Goal: Task Accomplishment & Management: Use online tool/utility

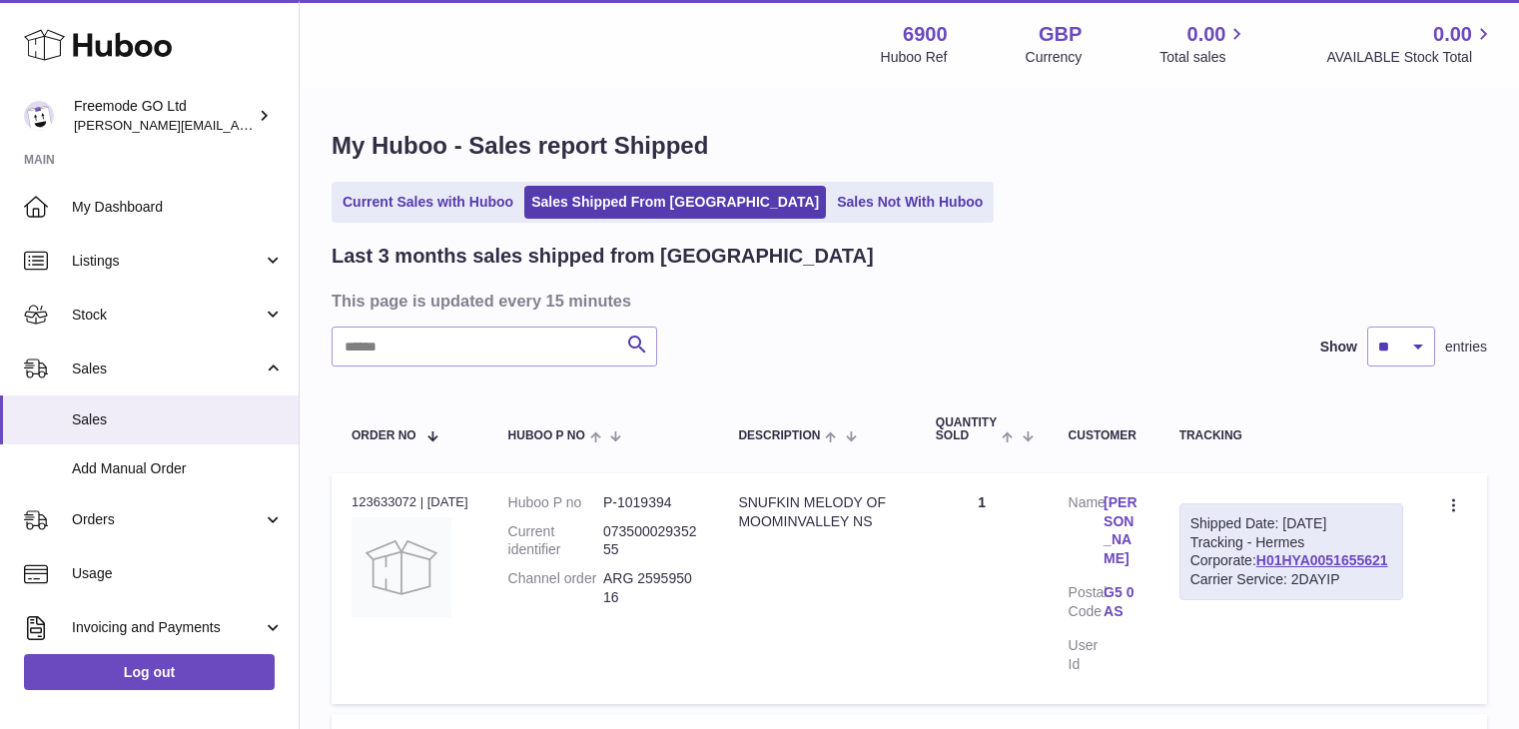
select select "**"
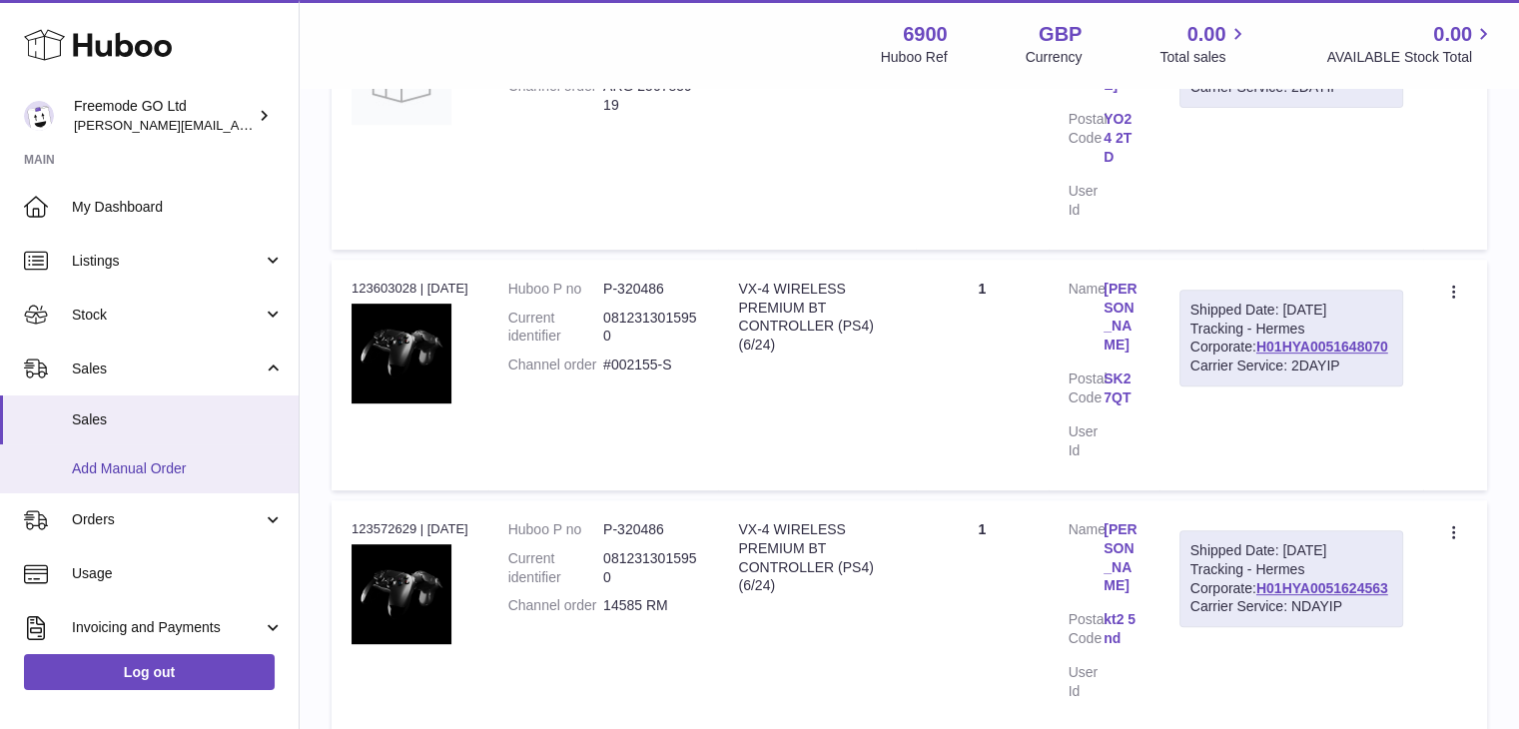
scroll to position [733, 0]
click at [165, 464] on span "Add Manual Order" at bounding box center [178, 469] width 212 height 19
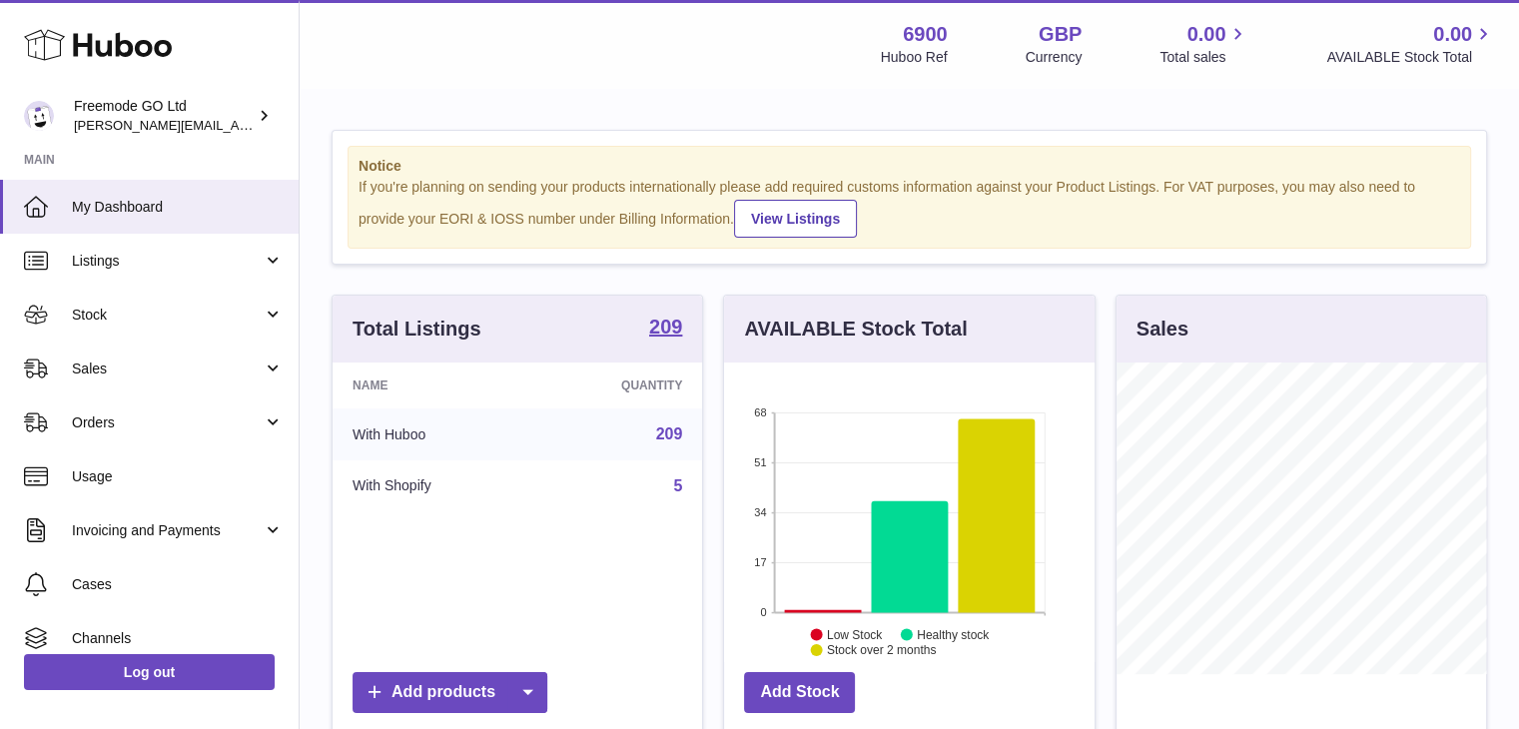
scroll to position [312, 371]
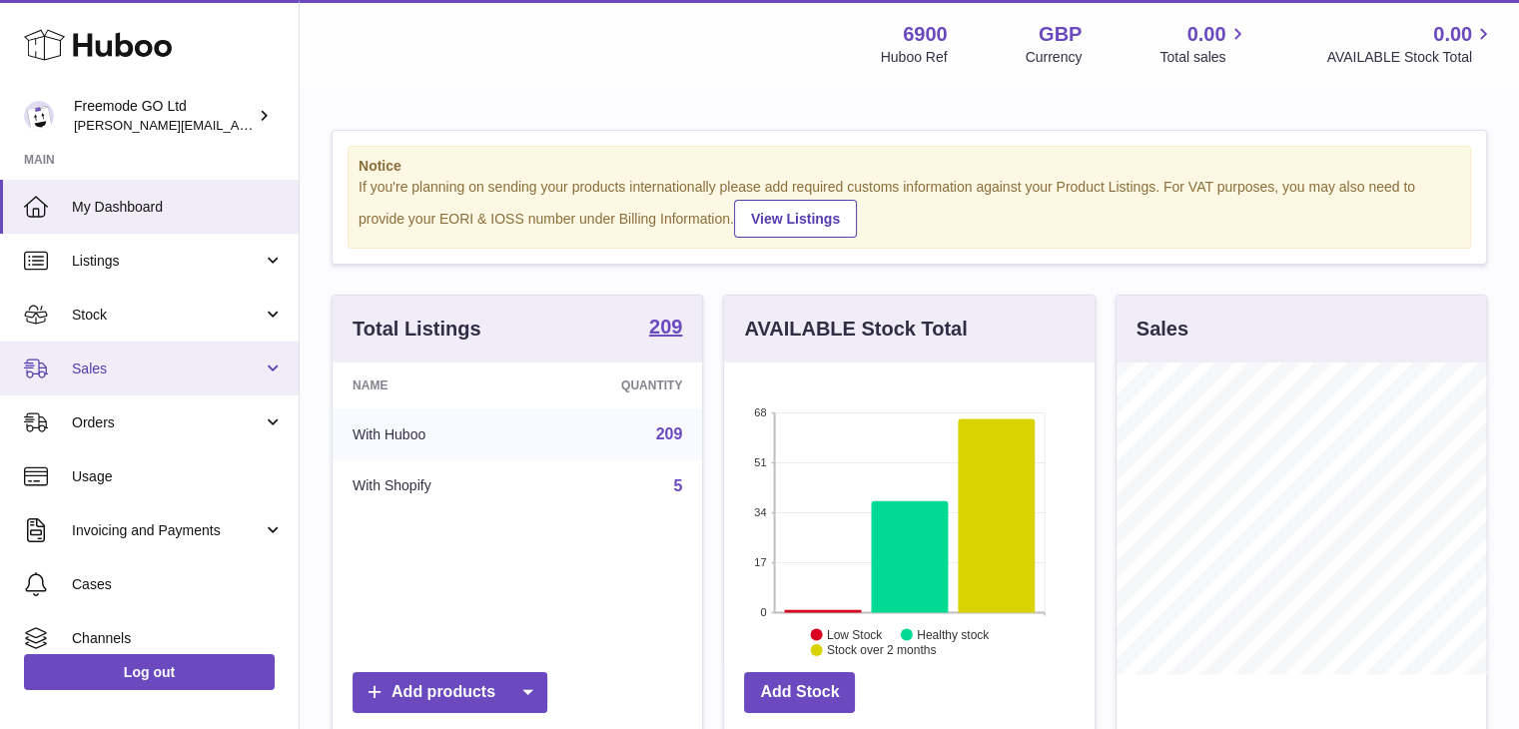
click at [142, 366] on span "Sales" at bounding box center [167, 369] width 191 height 19
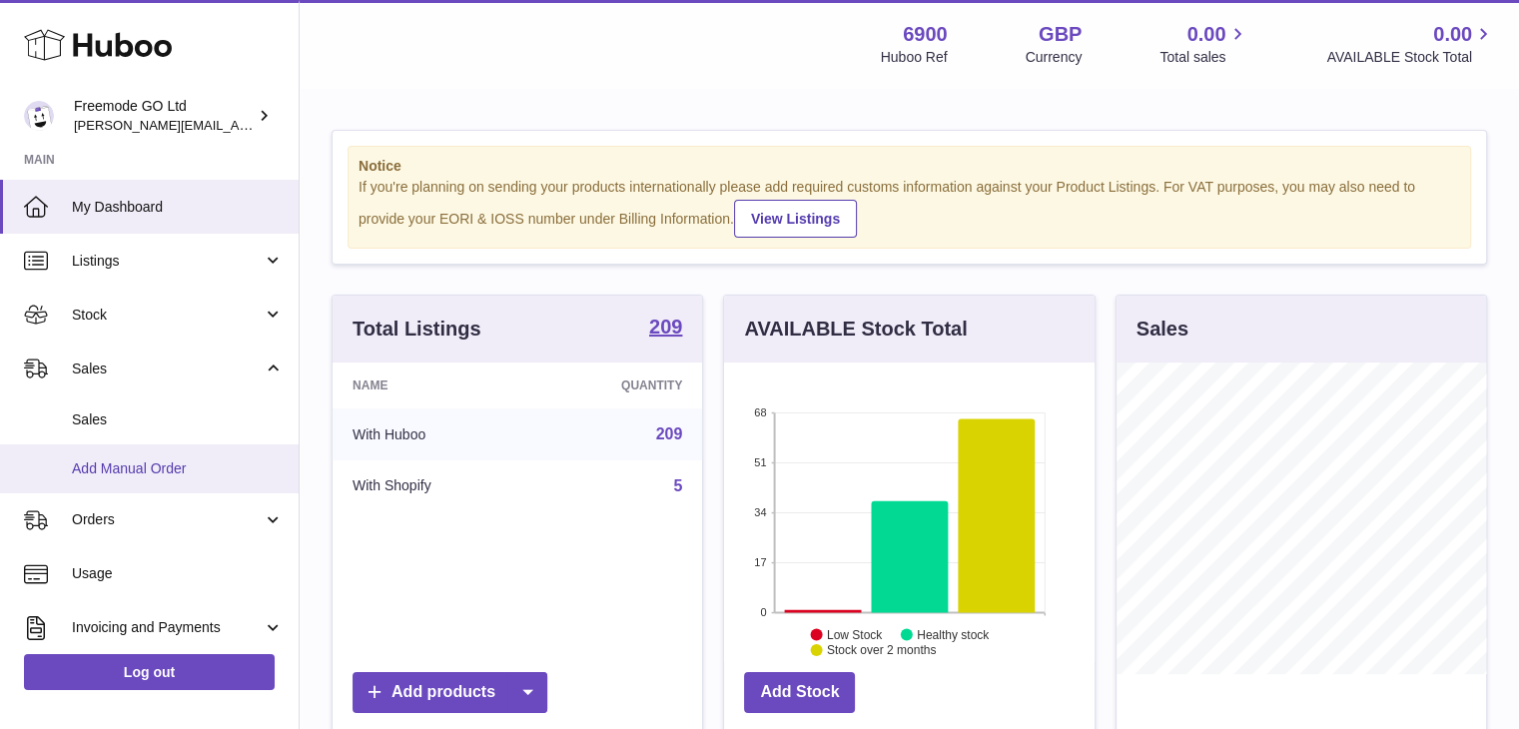
click at [124, 460] on span "Add Manual Order" at bounding box center [178, 469] width 212 height 19
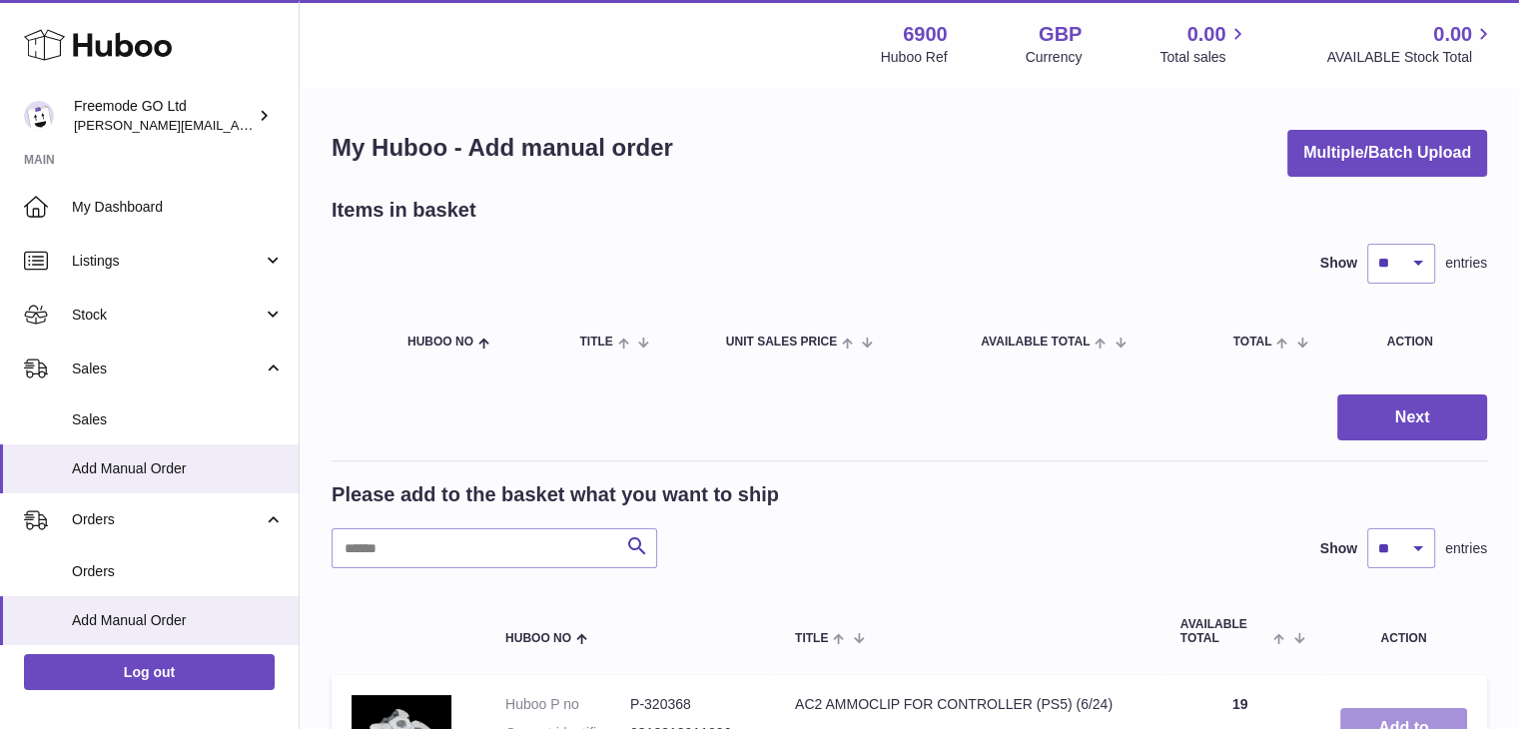
click at [1377, 713] on button "Add to Basket" at bounding box center [1404, 739] width 127 height 62
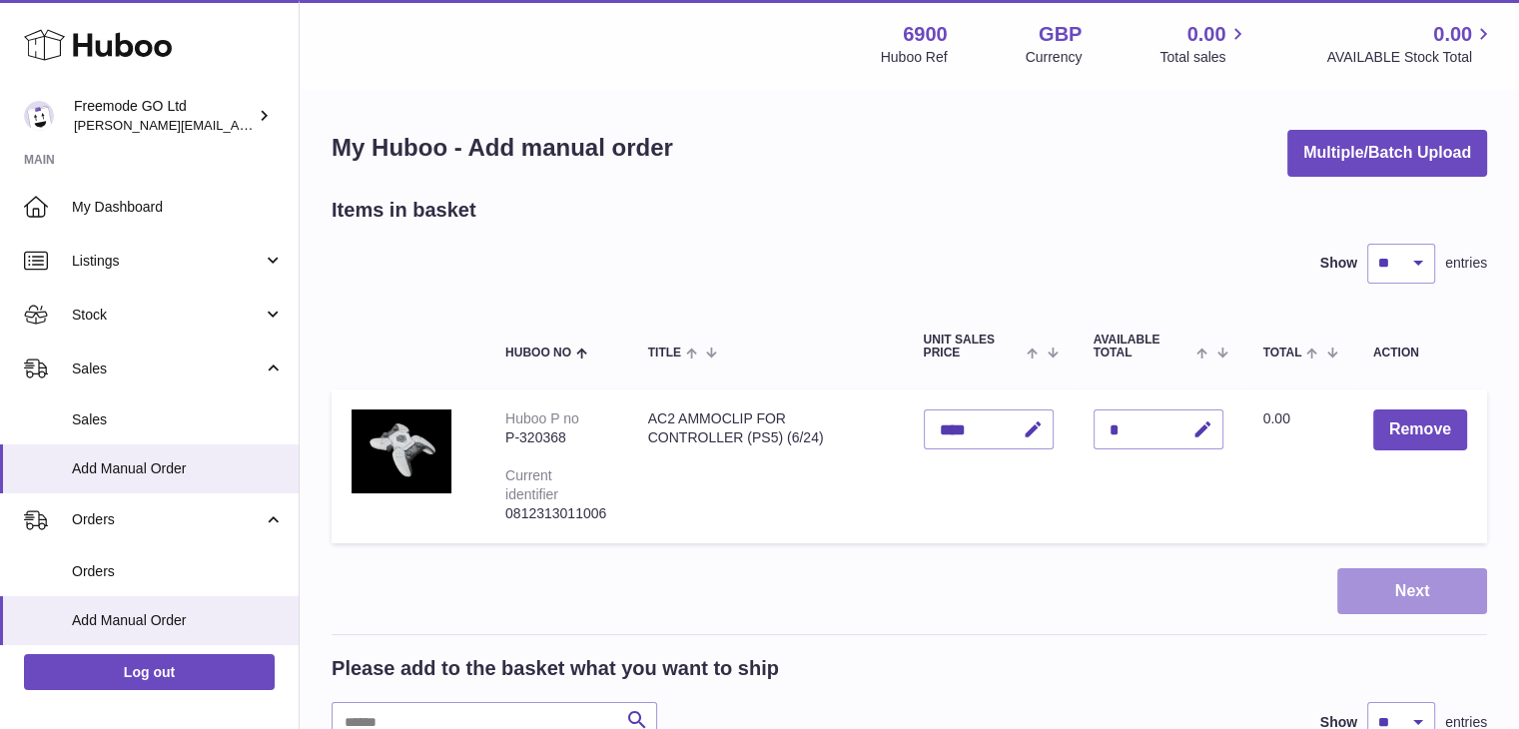
click at [1382, 583] on button "Next" at bounding box center [1413, 591] width 150 height 47
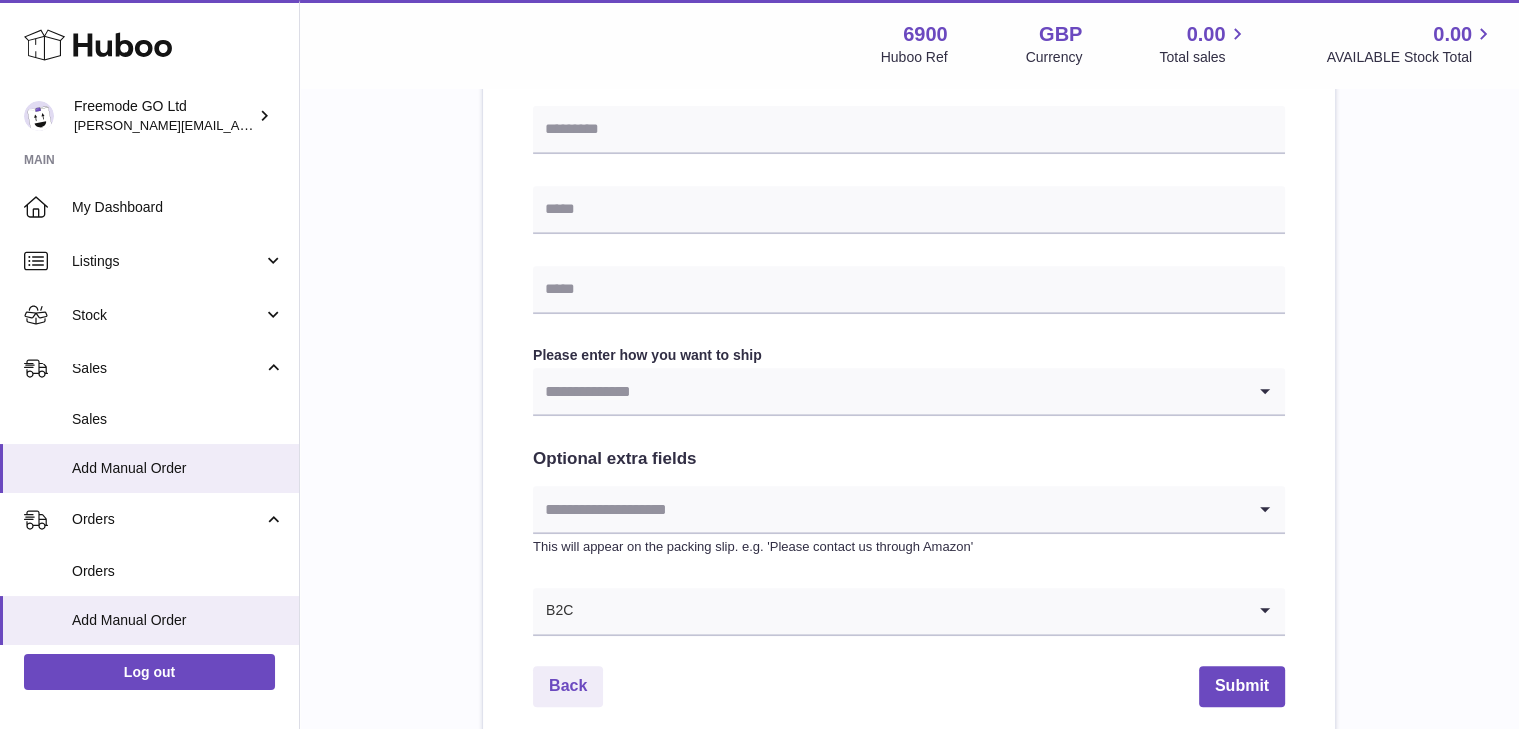
scroll to position [834, 0]
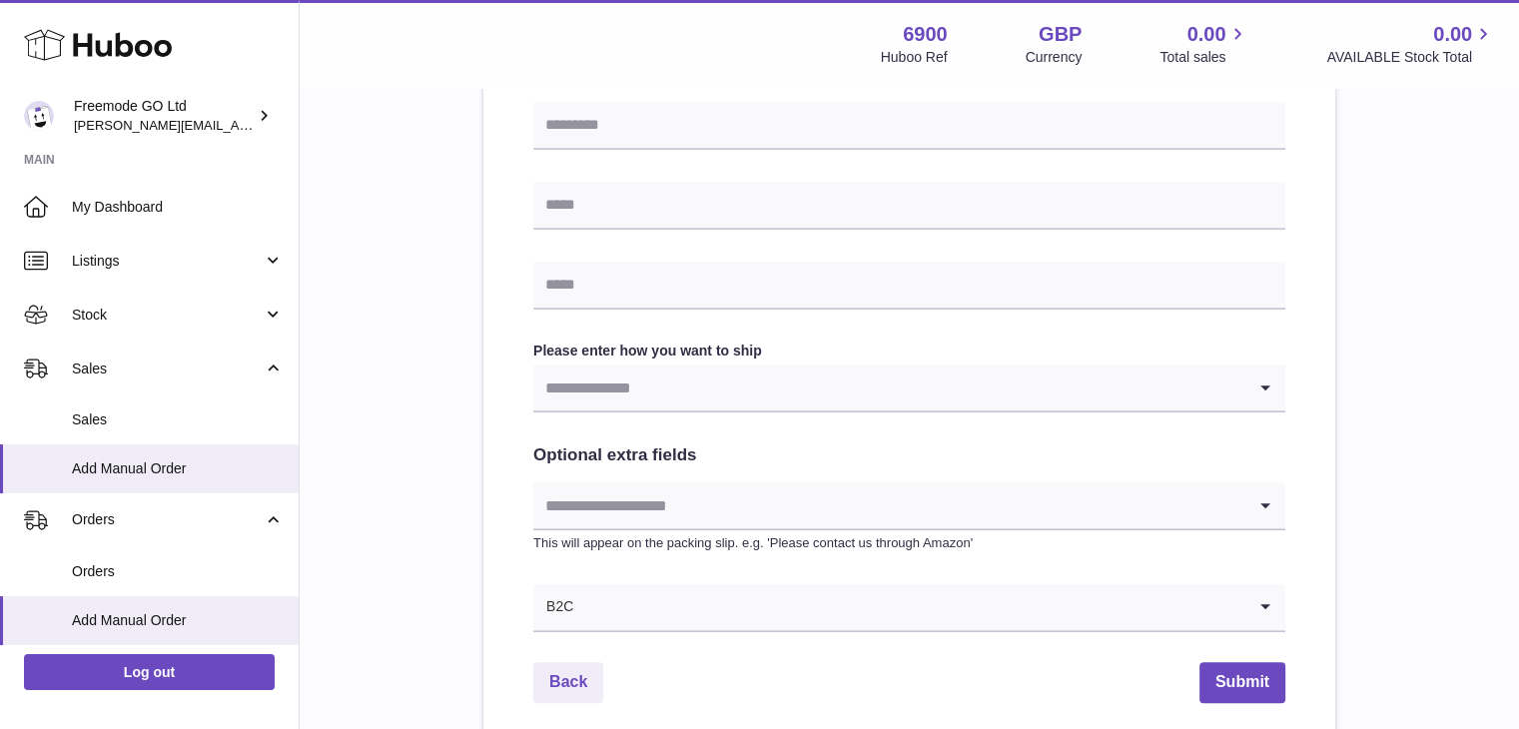
click at [1231, 498] on input "Search for option" at bounding box center [889, 505] width 712 height 46
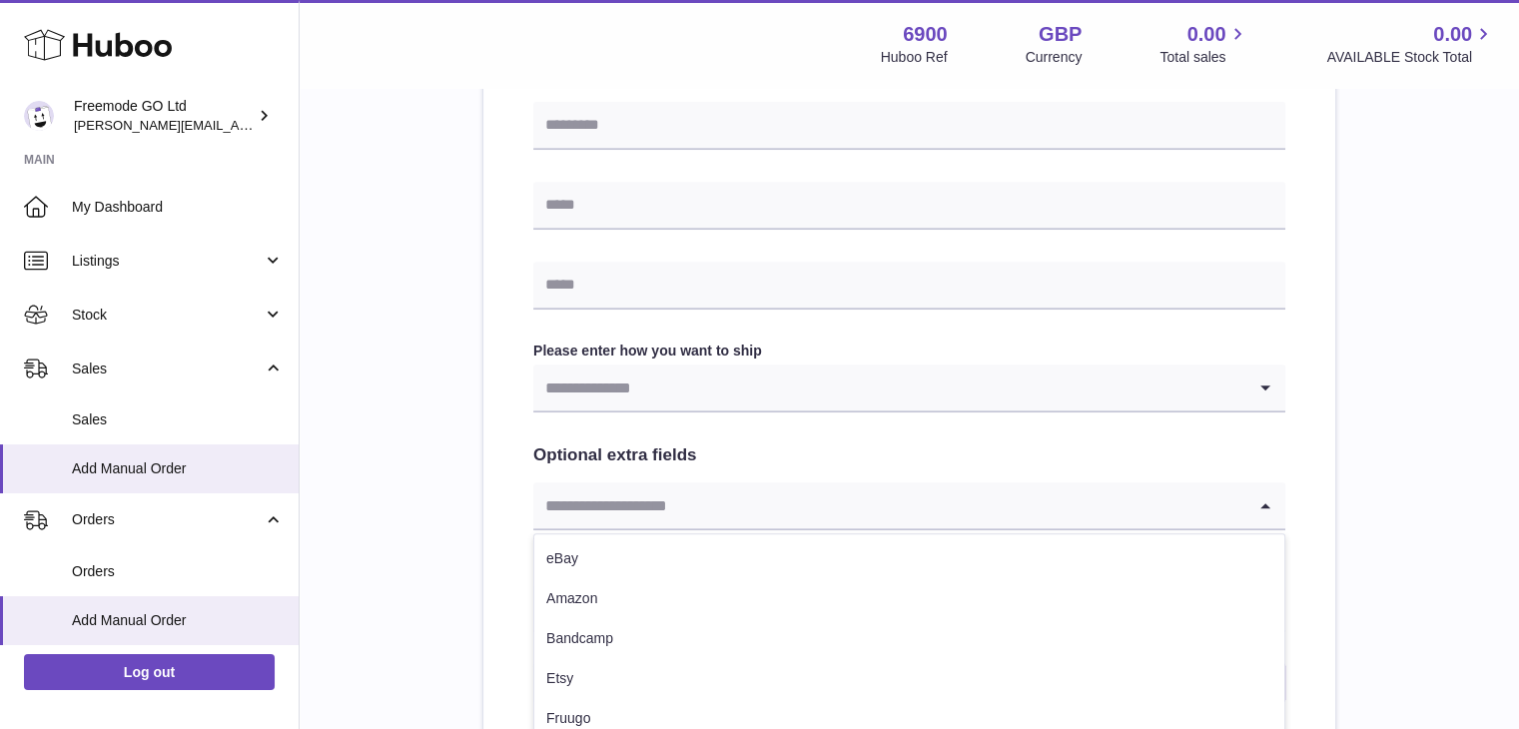
click at [1242, 404] on input "Search for option" at bounding box center [889, 388] width 712 height 46
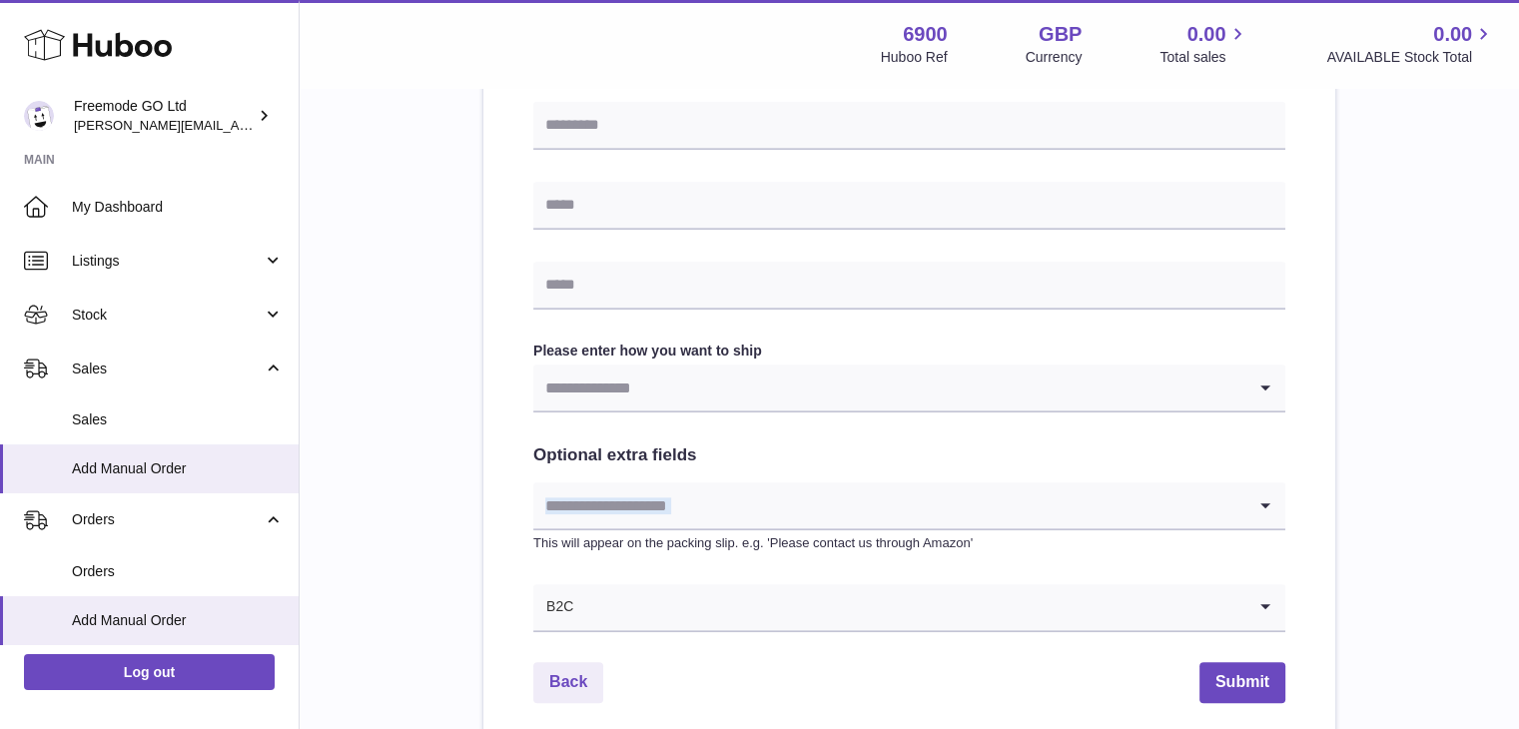
drag, startPoint x: 1503, startPoint y: 460, endPoint x: 1513, endPoint y: 505, distance: 47.0
click at [1513, 508] on div "My Huboo - Add manual order Multiple/Batch Upload Please enter where you want t…" at bounding box center [910, 25] width 1220 height 1538
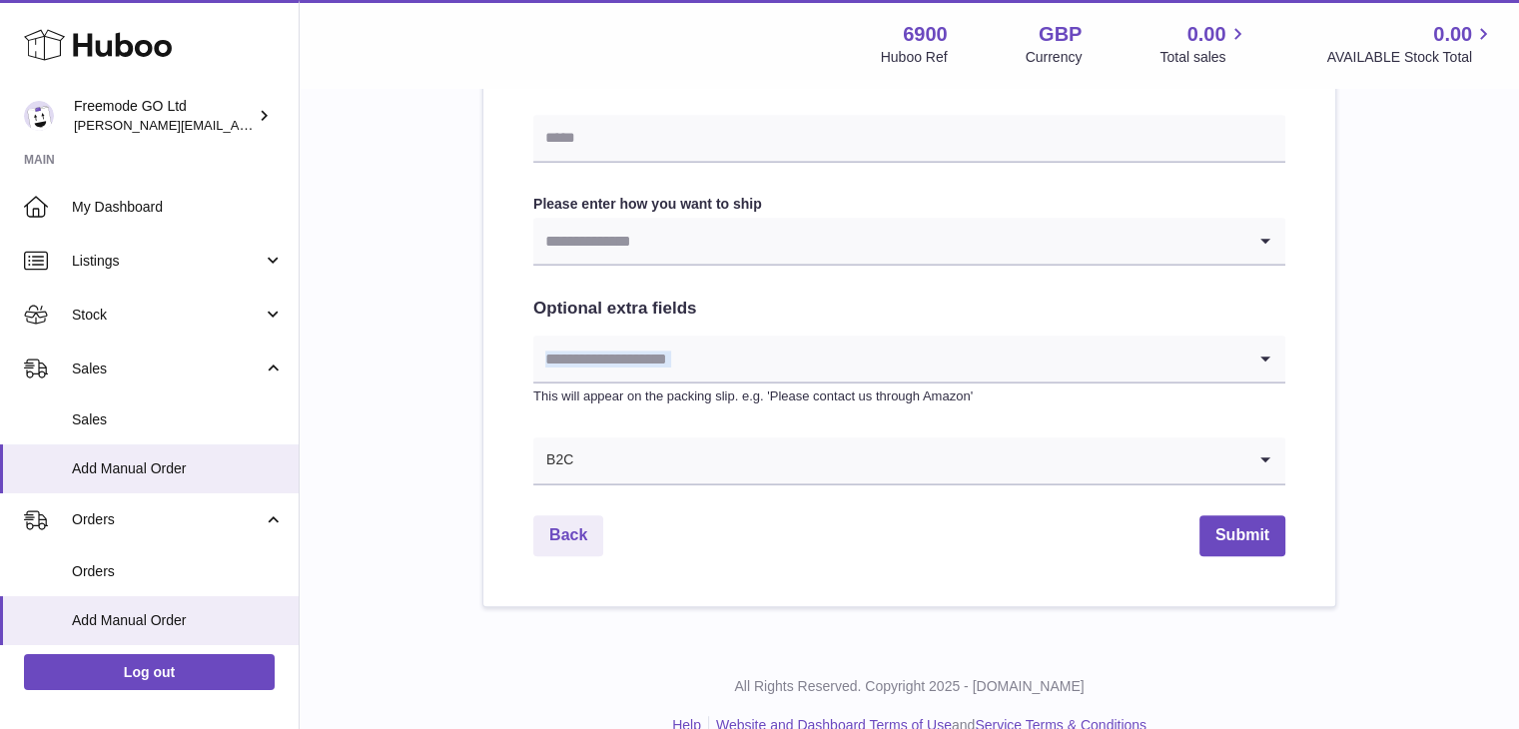
scroll to position [1016, 0]
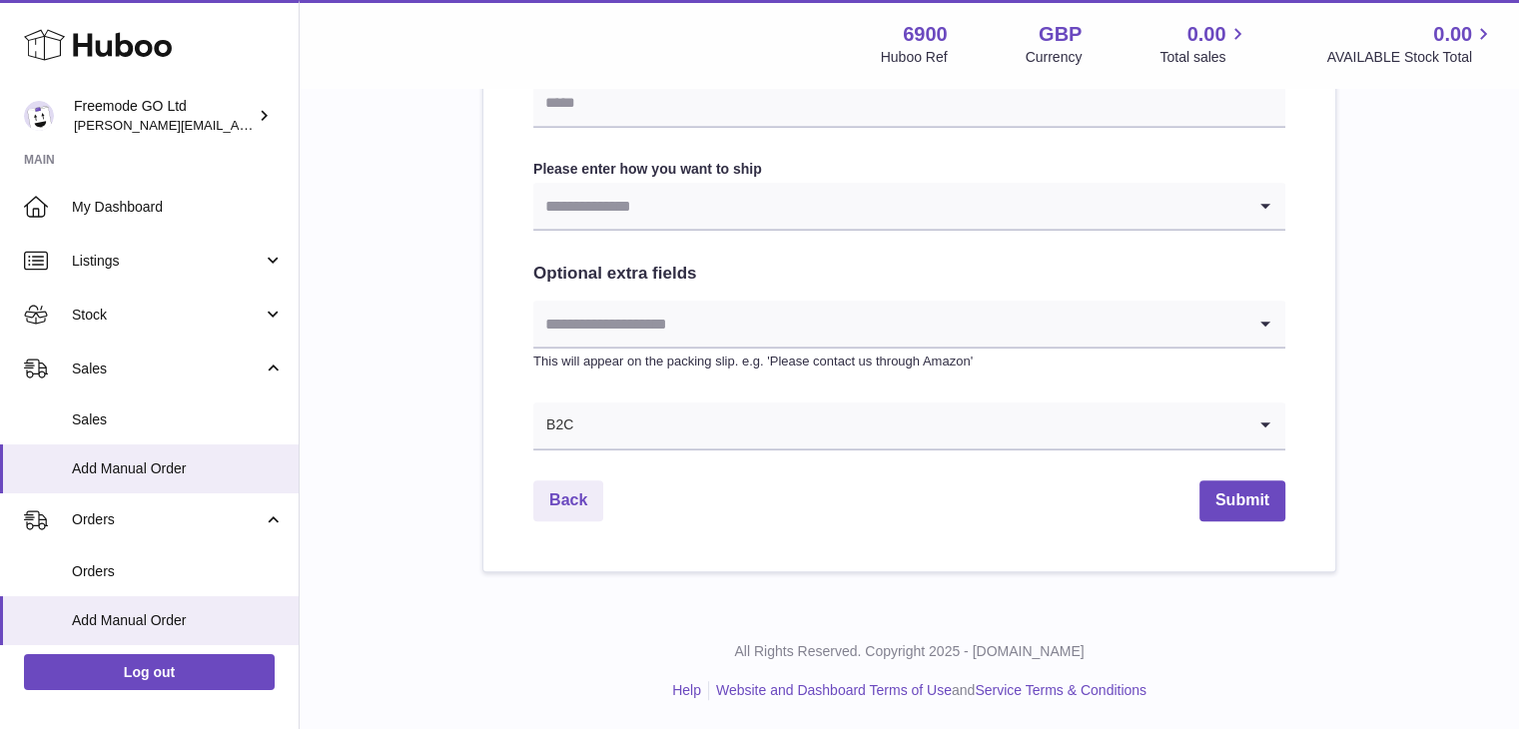
click at [1256, 199] on icon "Search for option" at bounding box center [1266, 206] width 40 height 46
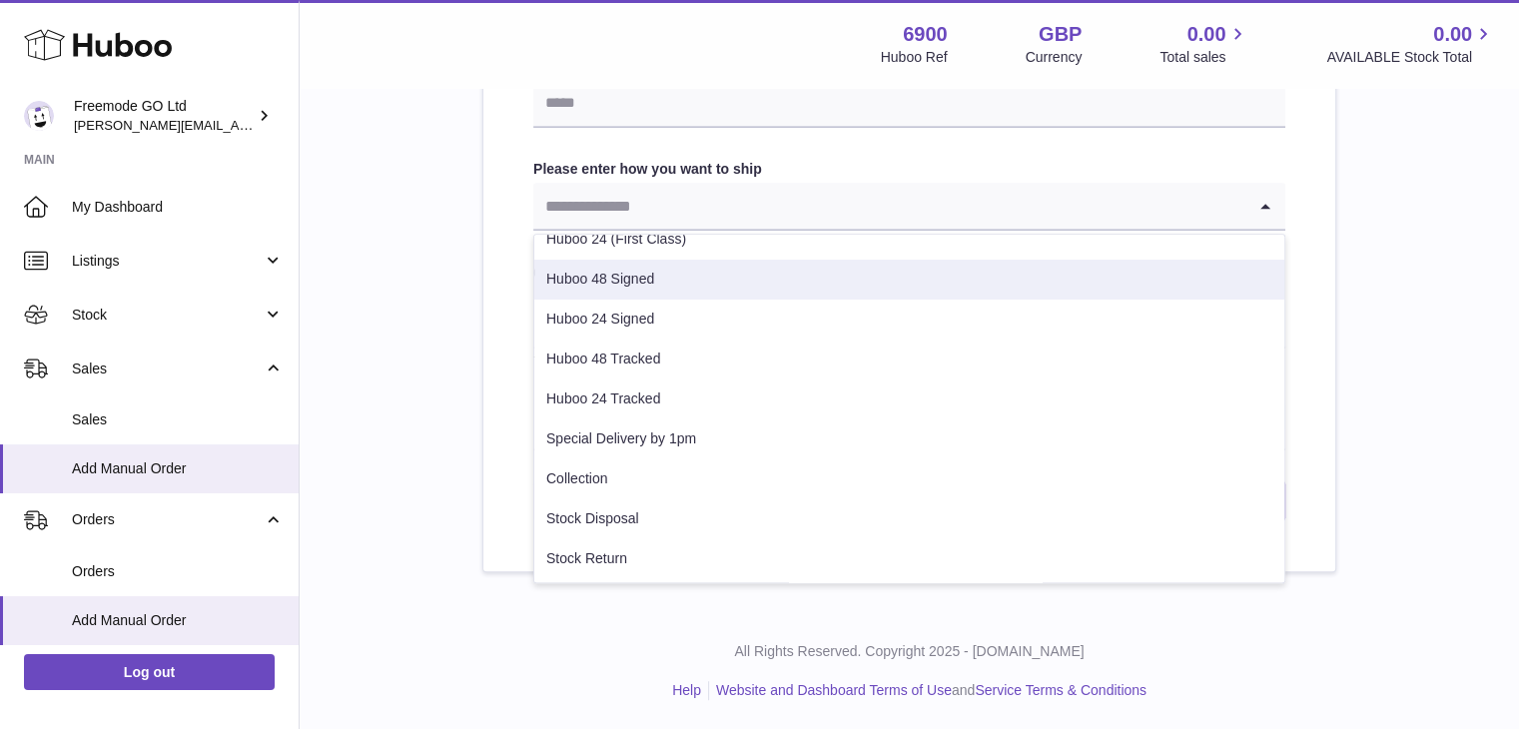
scroll to position [0, 0]
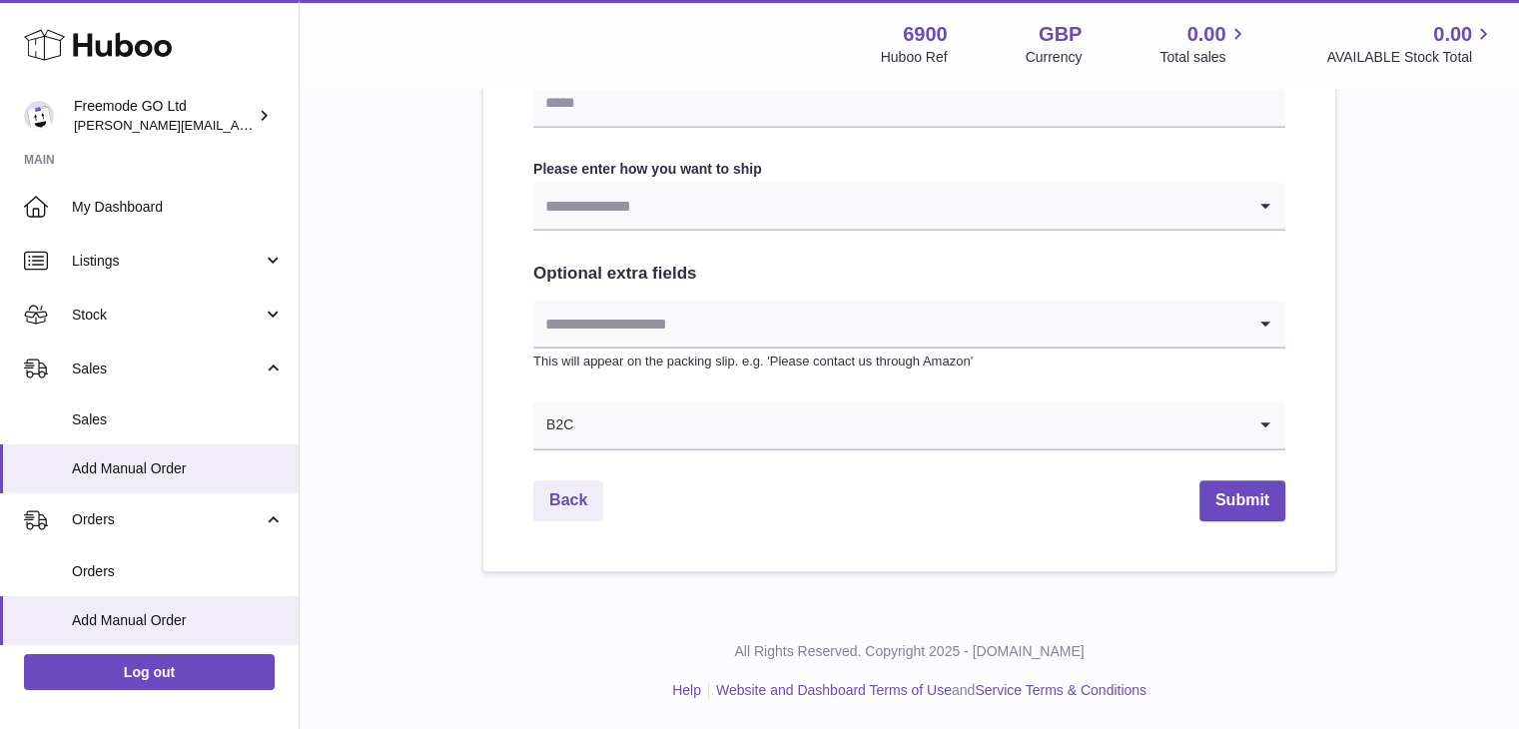
click at [859, 210] on input "Search for option" at bounding box center [889, 206] width 712 height 46
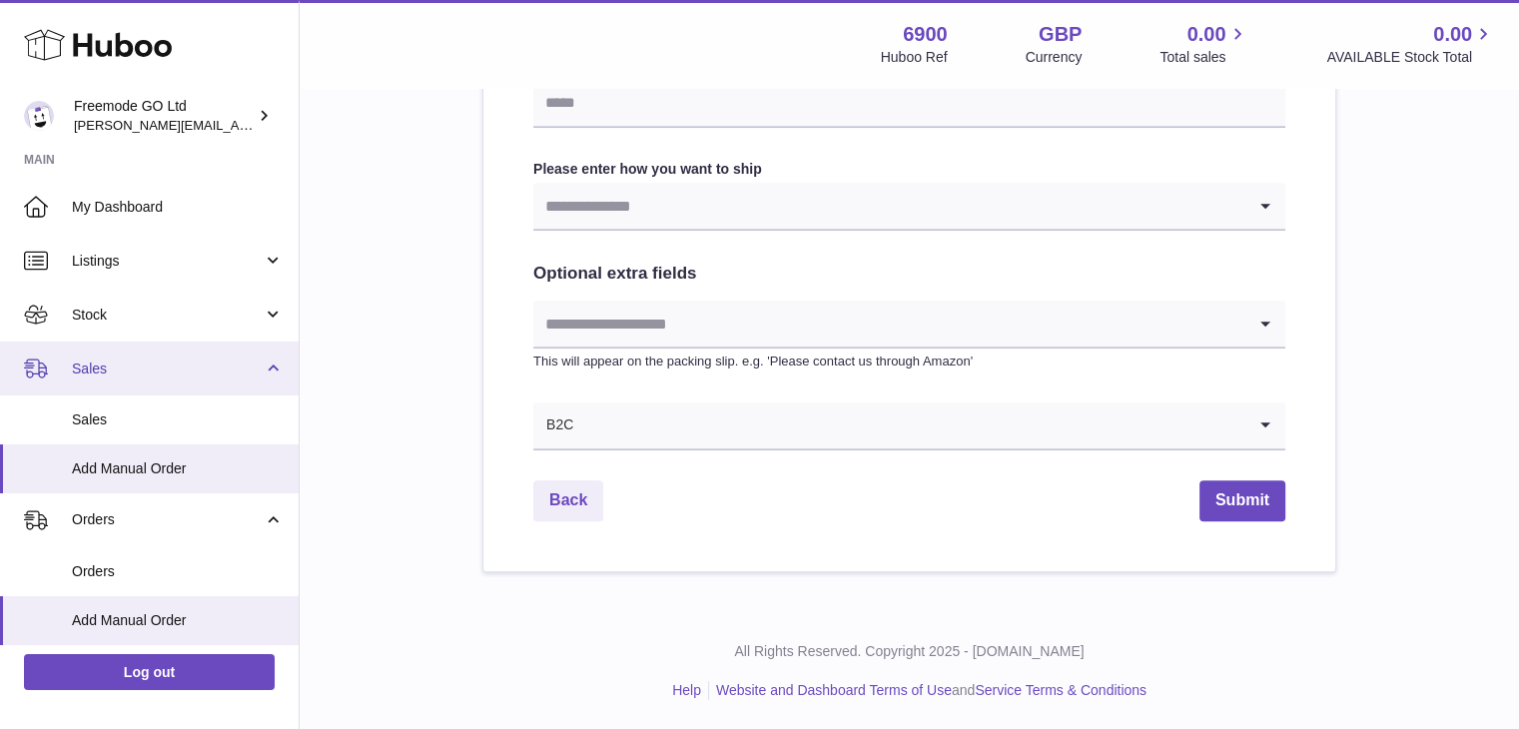
click at [141, 349] on link "Sales" at bounding box center [149, 369] width 299 height 54
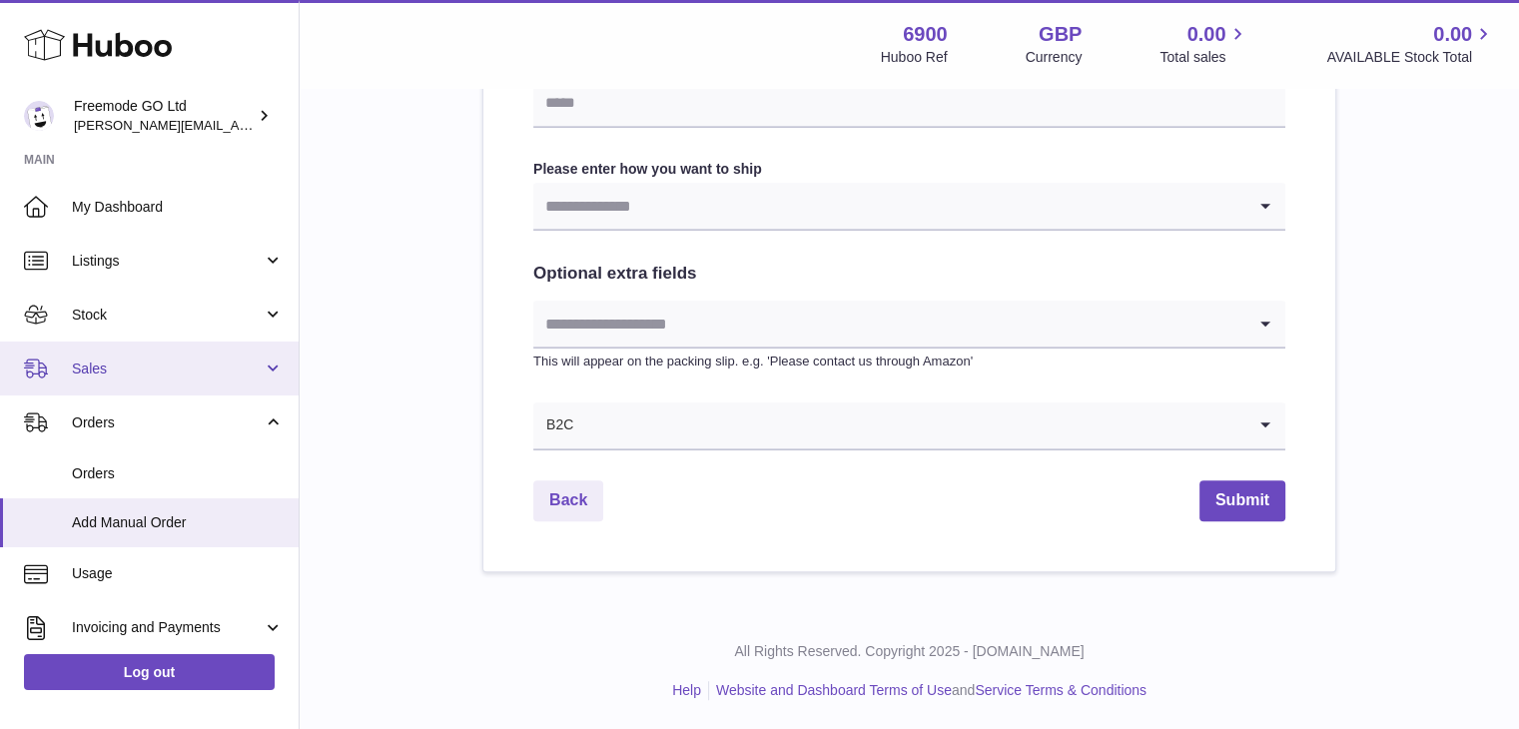
click at [140, 351] on link "Sales" at bounding box center [149, 369] width 299 height 54
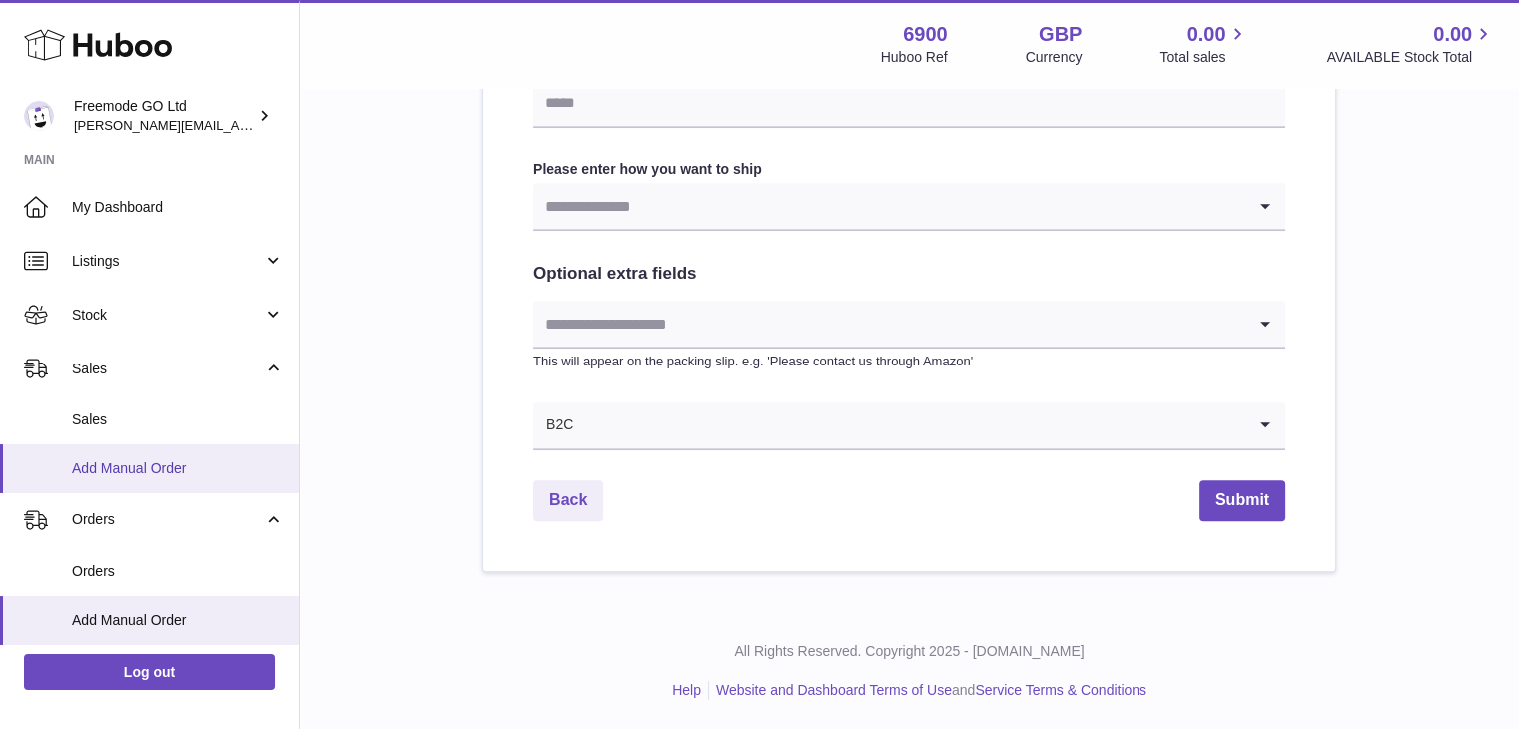
click at [112, 468] on span "Add Manual Order" at bounding box center [178, 469] width 212 height 19
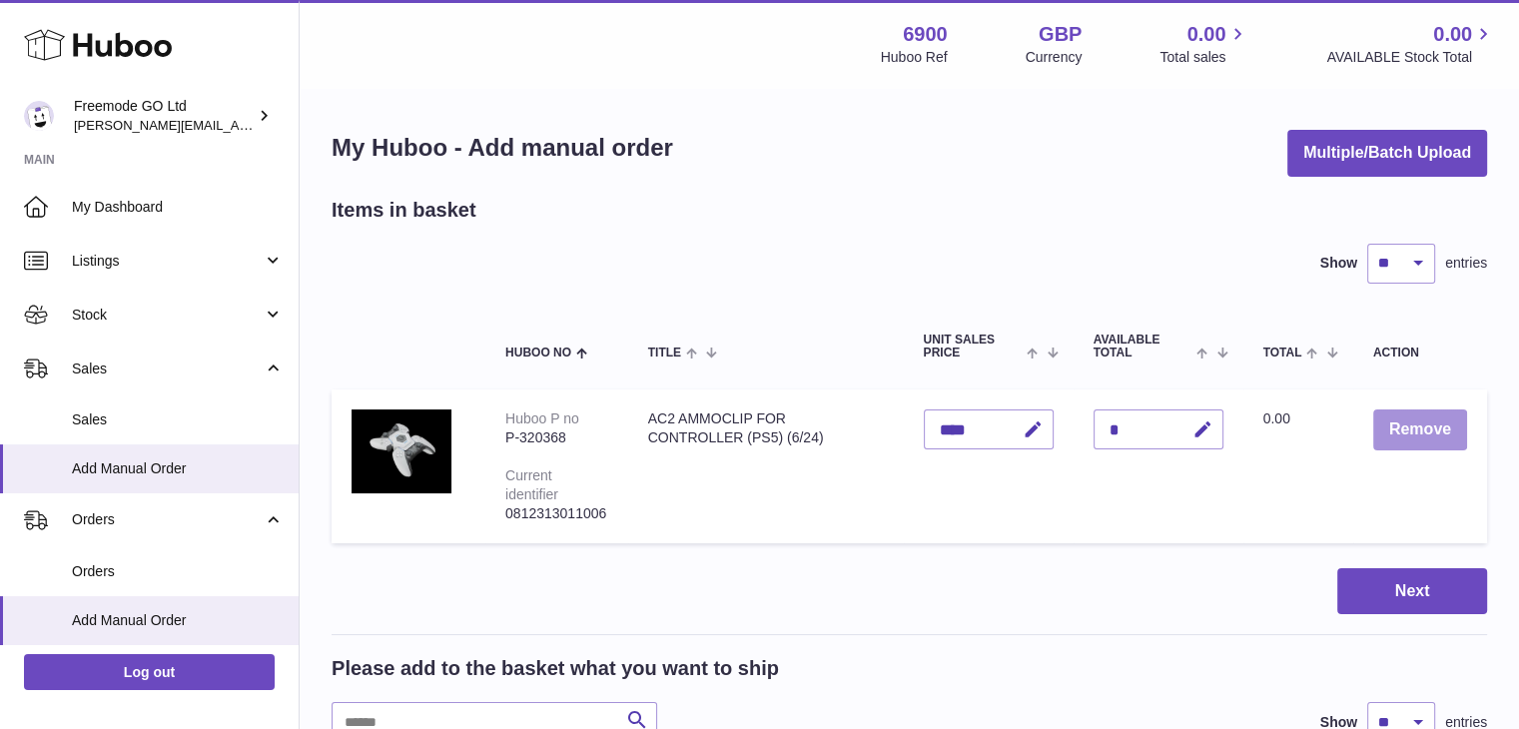
click at [1375, 410] on button "Remove" at bounding box center [1421, 430] width 94 height 41
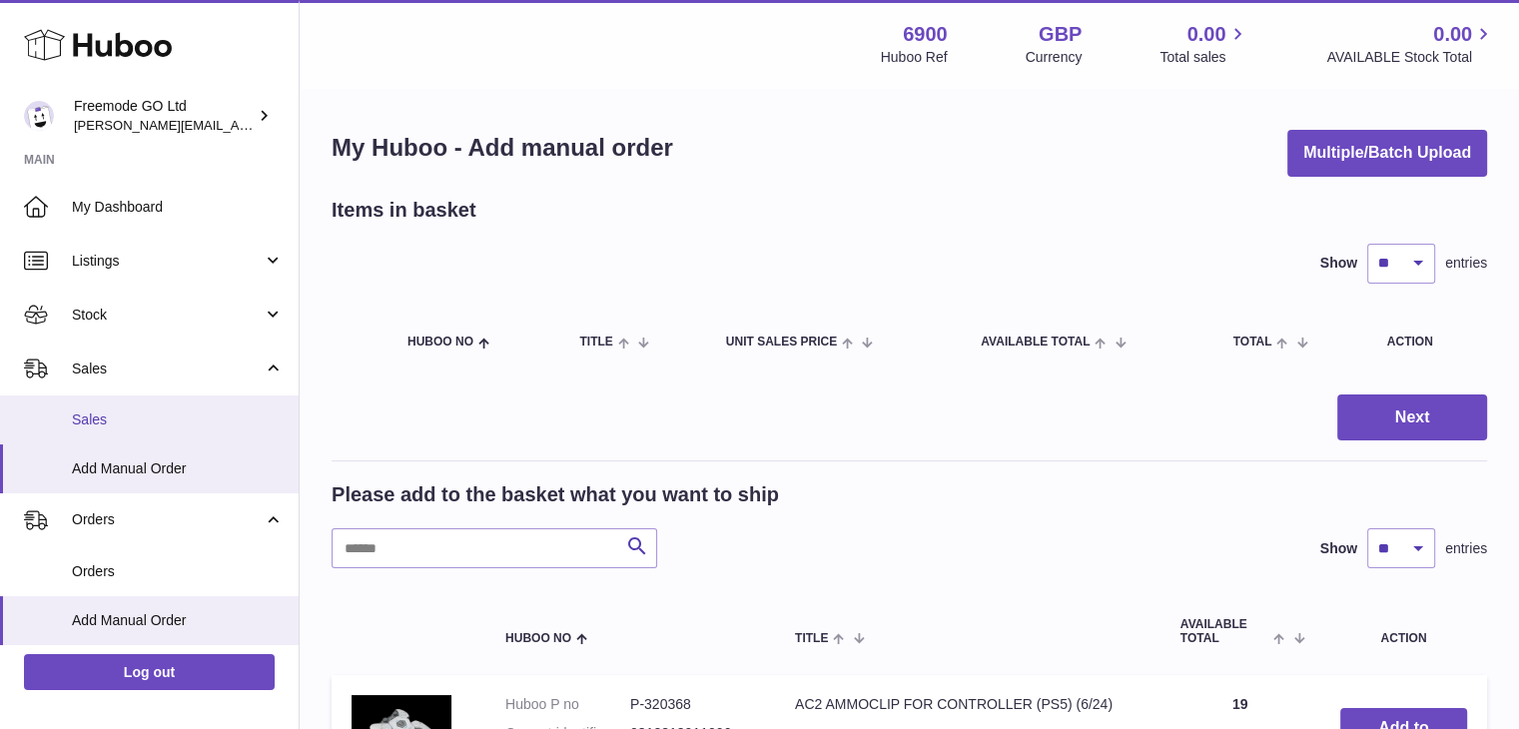
click at [115, 426] on span "Sales" at bounding box center [178, 420] width 212 height 19
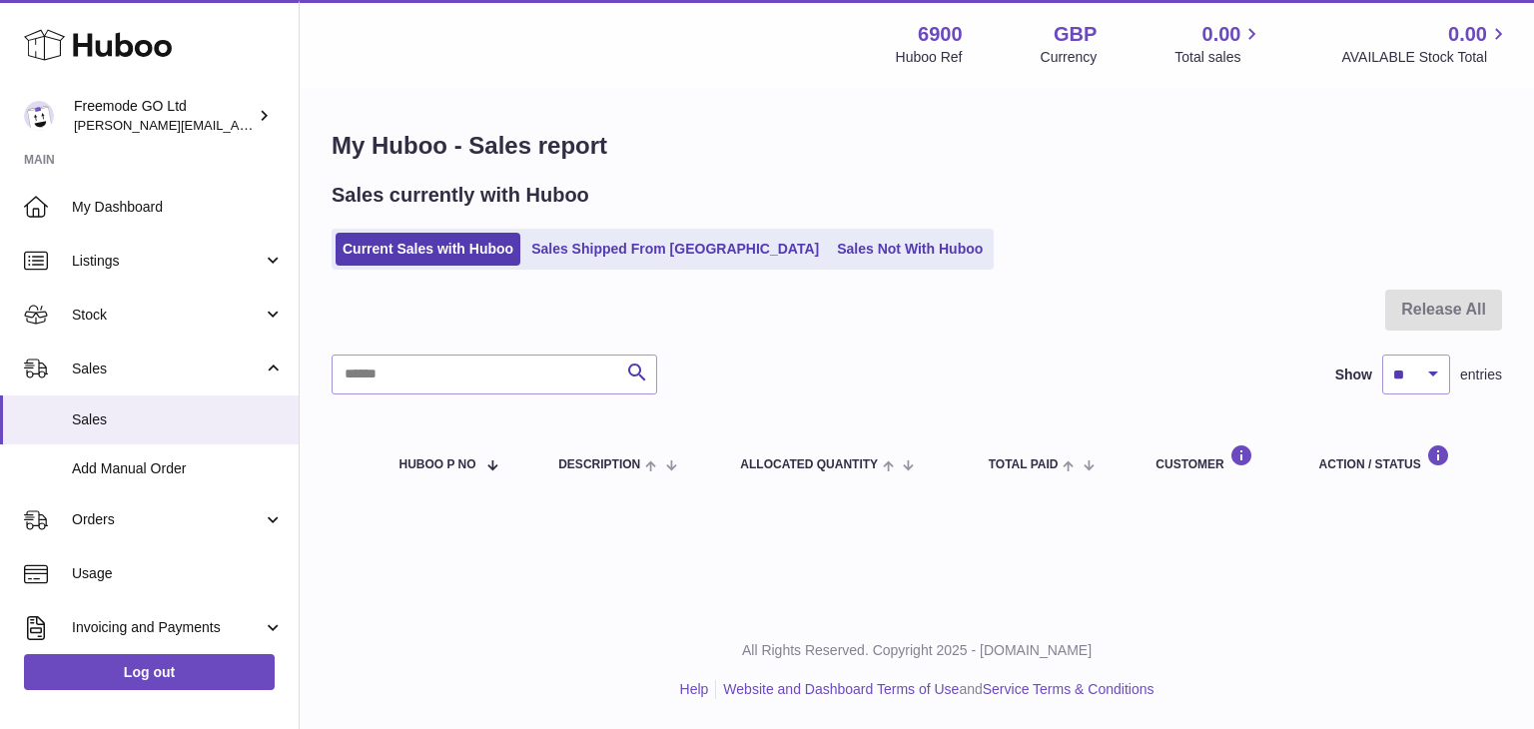
click at [582, 229] on ul "Current Sales with Huboo Sales Shipped From [GEOGRAPHIC_DATA] Sales Not With Hu…" at bounding box center [663, 249] width 662 height 41
click at [580, 234] on link "Sales Shipped From [GEOGRAPHIC_DATA]" at bounding box center [675, 249] width 302 height 33
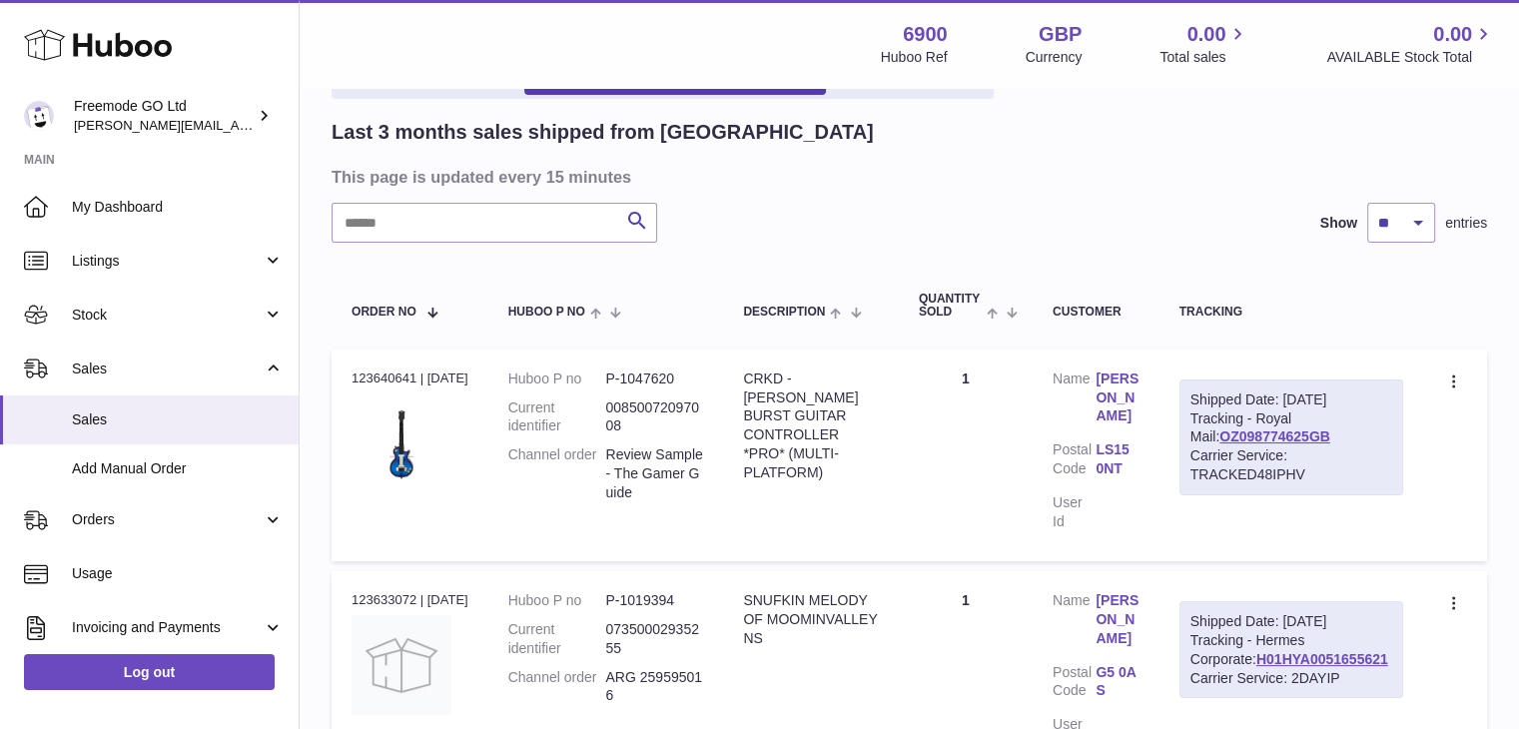
scroll to position [77, 0]
